Goal: Task Accomplishment & Management: Use online tool/utility

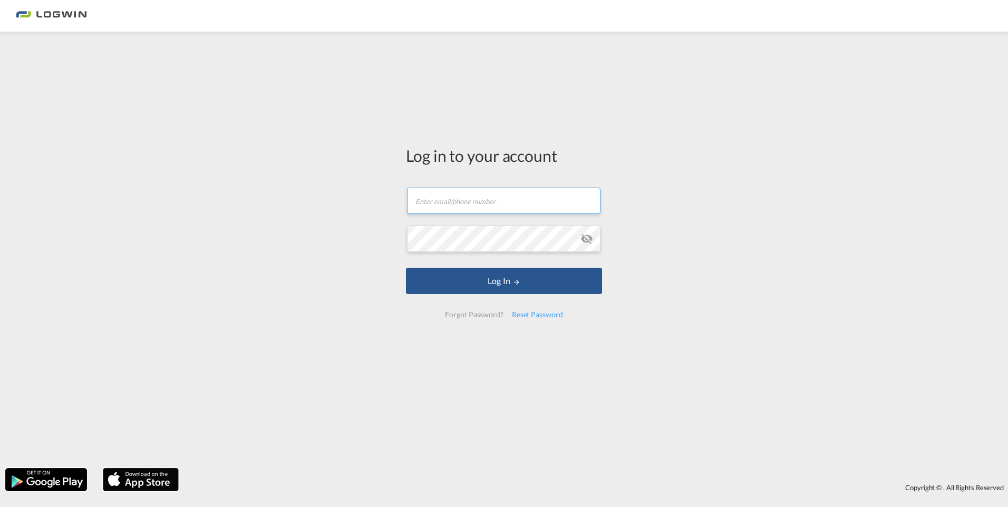
click at [555, 209] on input "text" at bounding box center [504, 201] width 194 height 26
type input "[EMAIL_ADDRESS][PERSON_NAME][DOMAIN_NAME]"
click at [406, 268] on button "Log In" at bounding box center [504, 281] width 196 height 26
